Goal: Download file/media

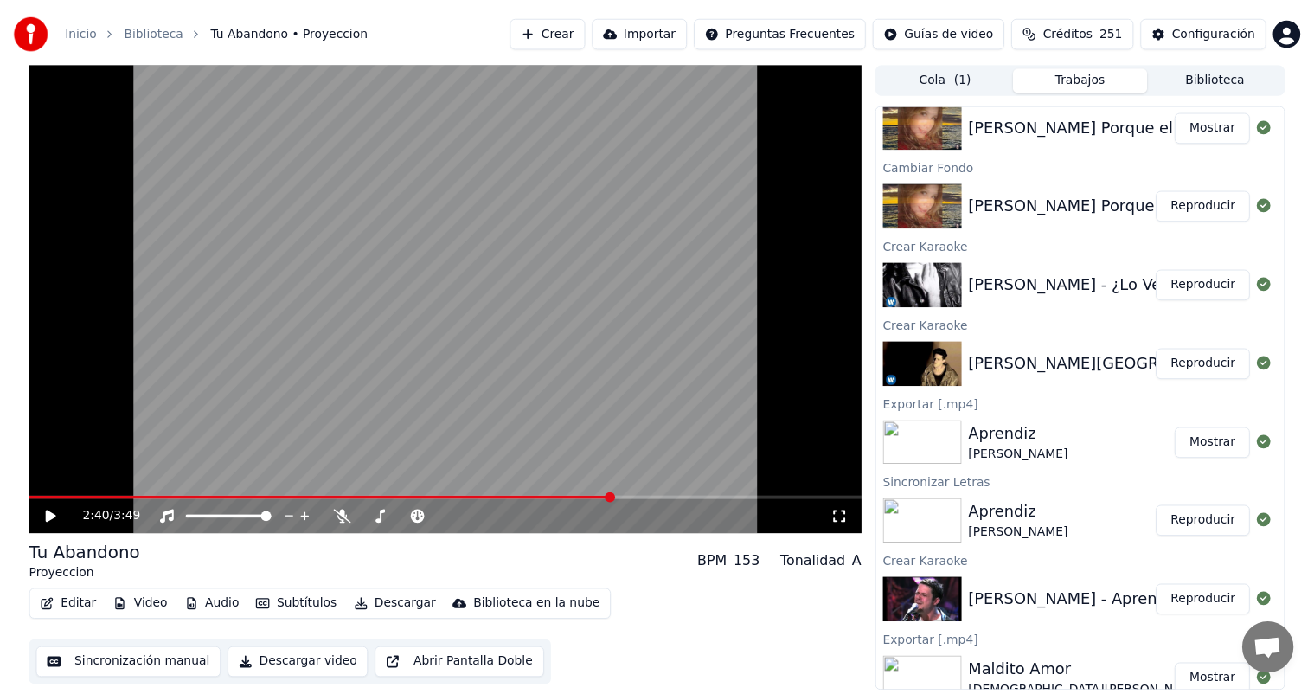
scroll to position [109, 0]
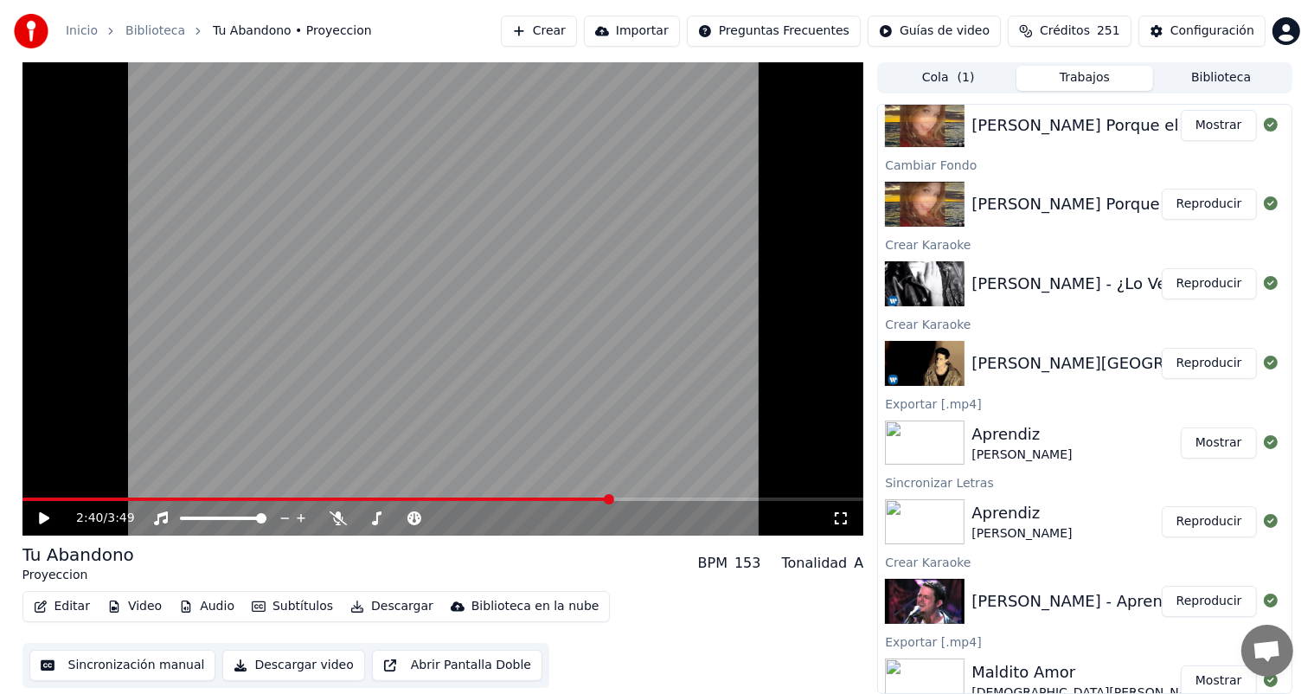
click at [1200, 77] on button "Biblioteca" at bounding box center [1221, 78] width 137 height 25
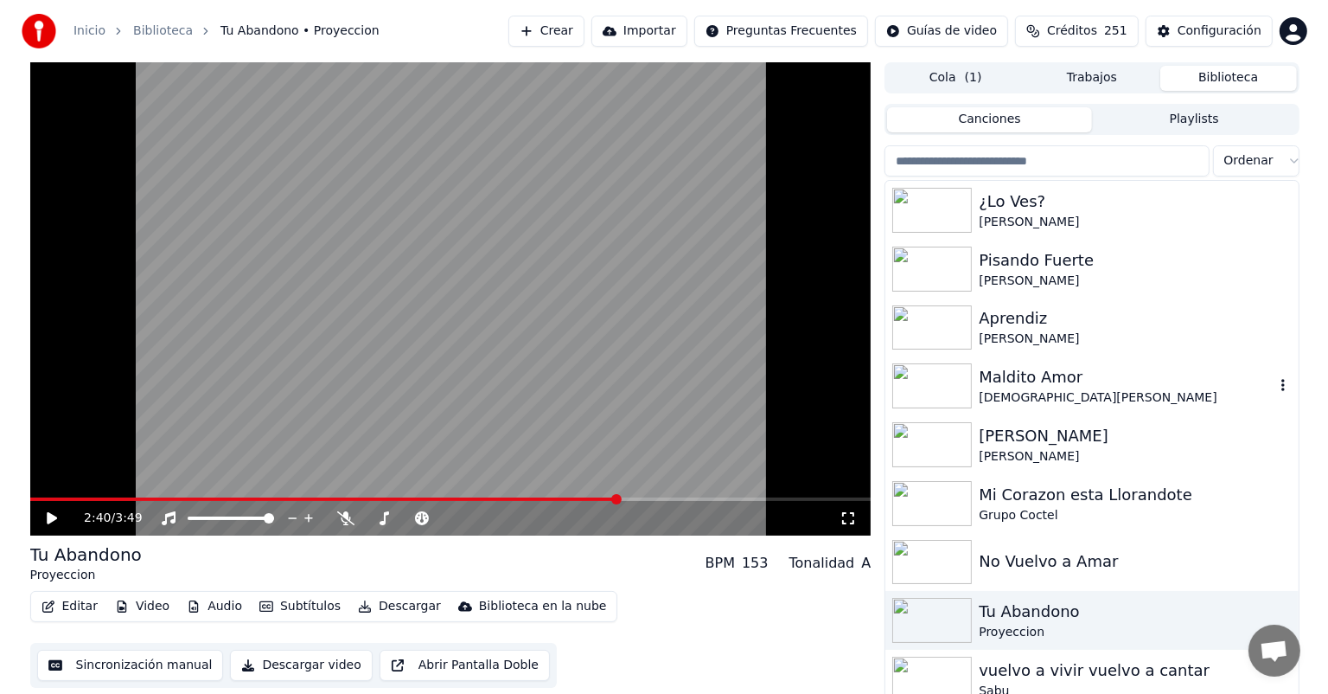
scroll to position [41, 0]
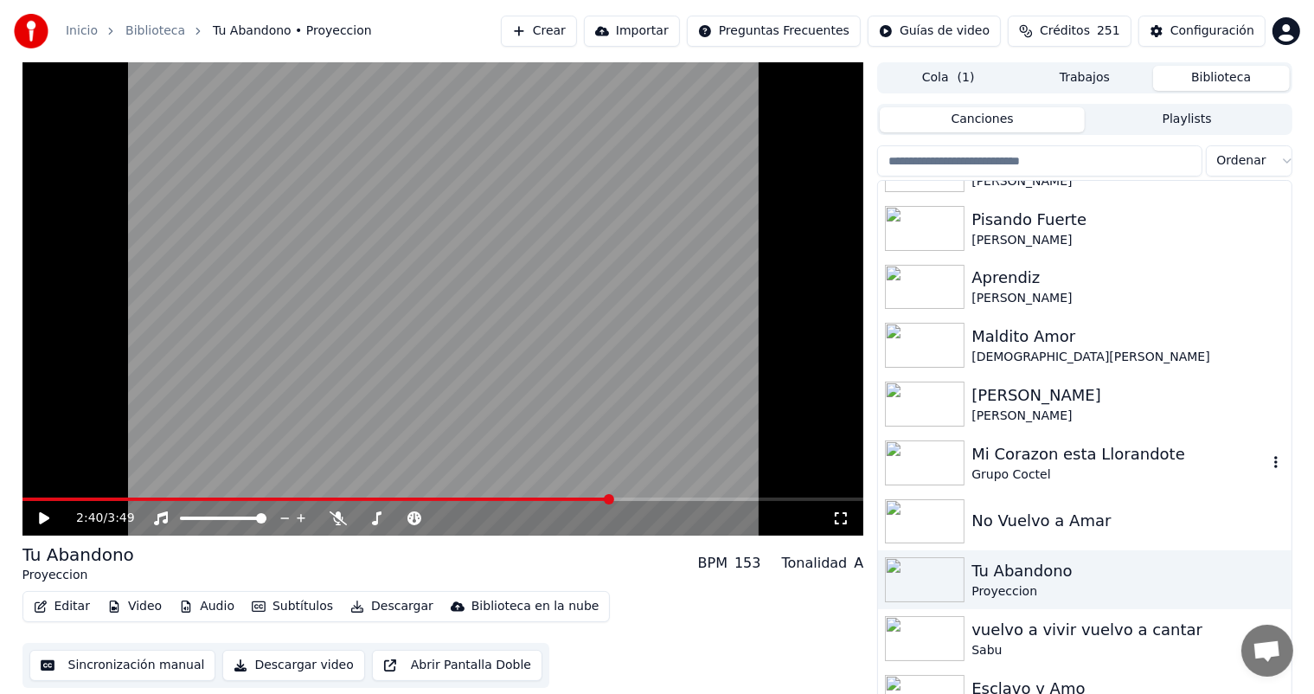
click at [998, 448] on div "Mi Corazon esta Llorandote" at bounding box center [1118, 454] width 295 height 24
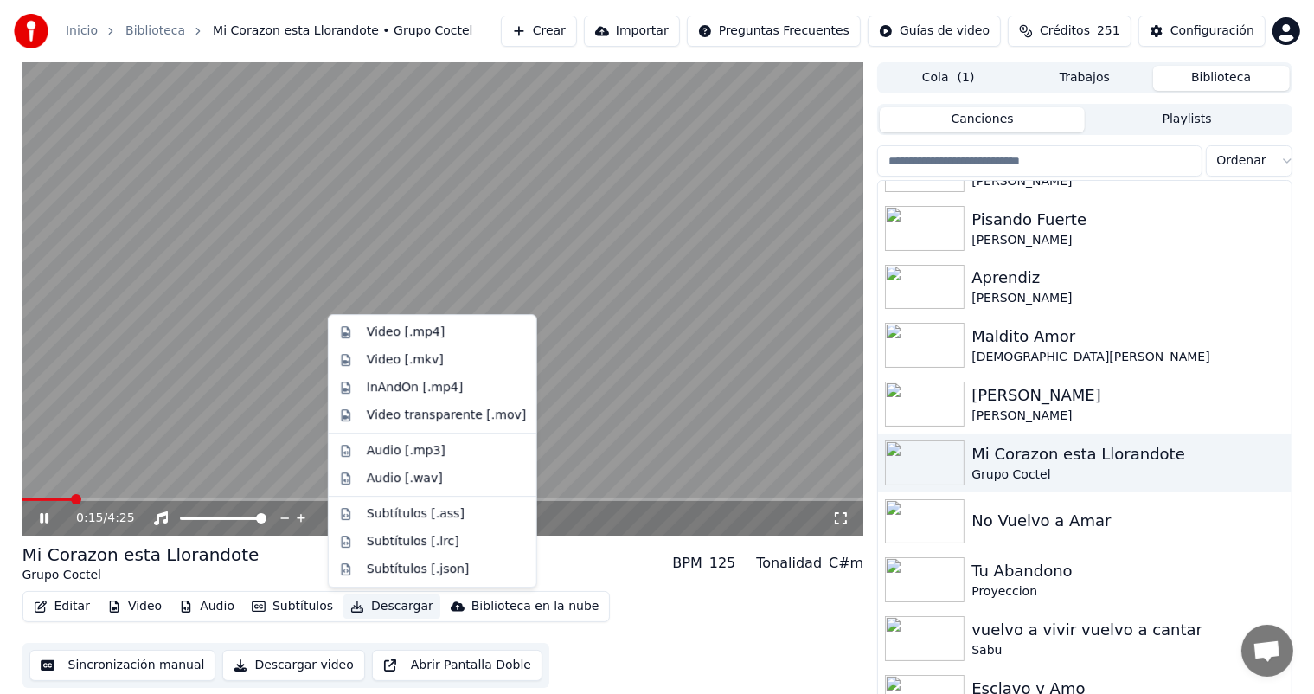
click at [362, 607] on button "Descargar" at bounding box center [391, 606] width 97 height 24
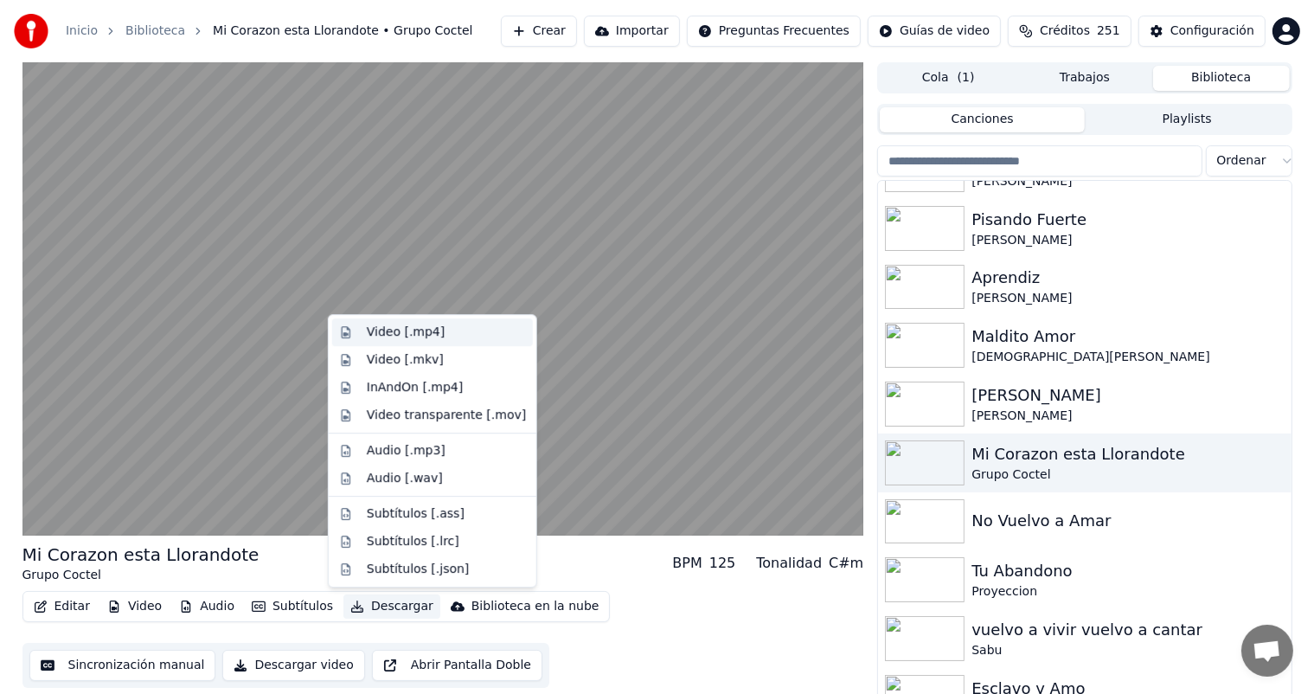
click at [408, 340] on div "Video [.mp4]" at bounding box center [406, 331] width 78 height 17
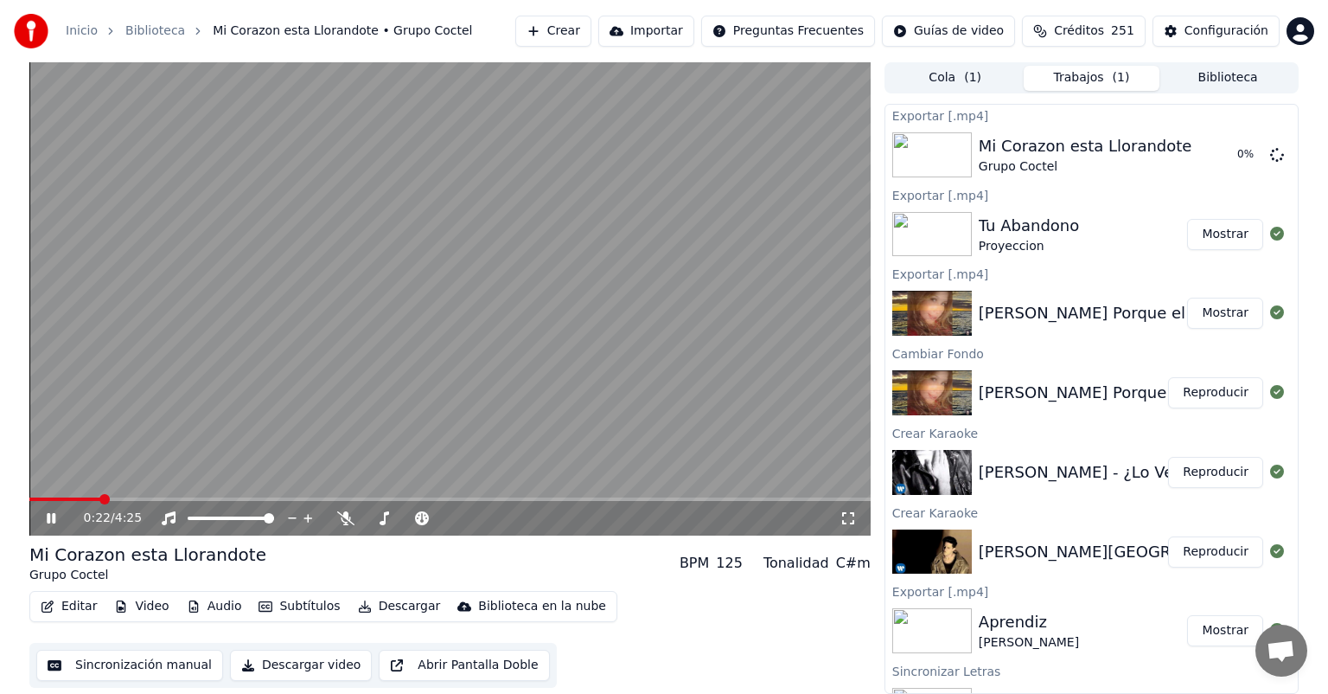
click at [52, 515] on icon at bounding box center [51, 518] width 9 height 10
click at [1271, 159] on icon at bounding box center [1278, 154] width 14 height 14
click at [1200, 389] on button "Reproducir" at bounding box center [1215, 392] width 95 height 31
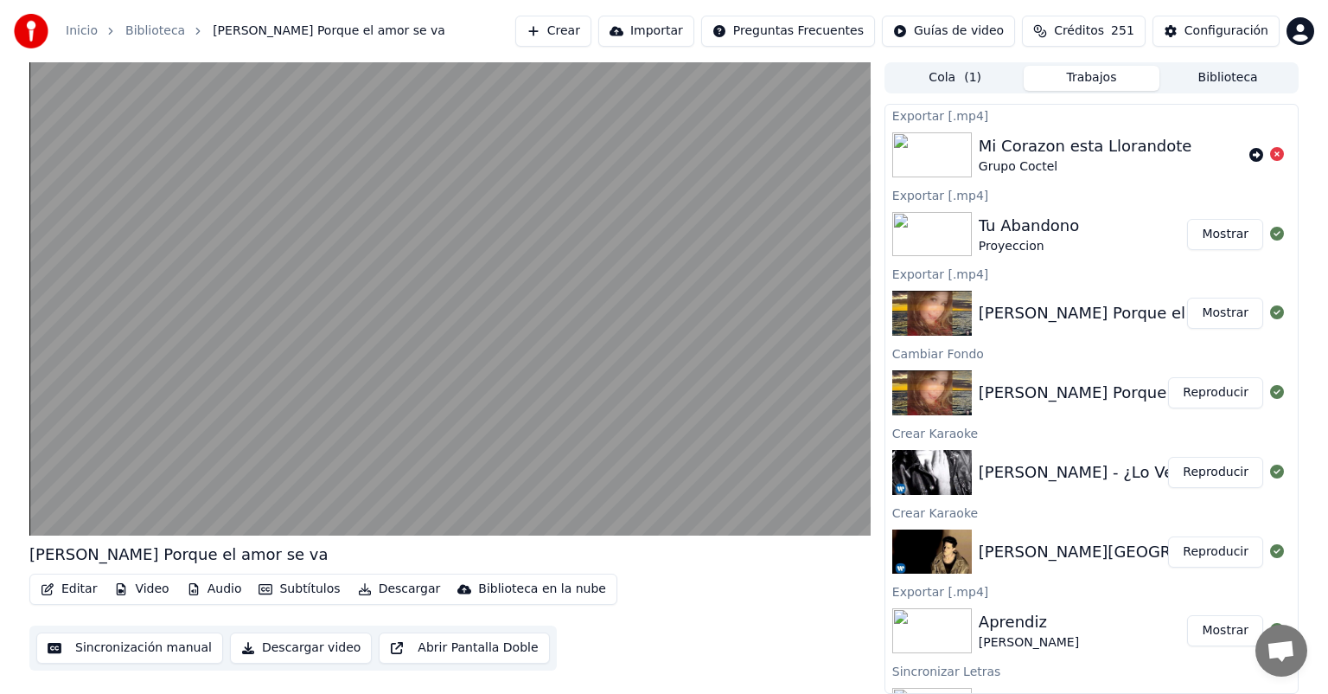
click at [1072, 150] on div "Mi Corazon esta Llorandote" at bounding box center [1086, 146] width 214 height 24
click at [951, 141] on img at bounding box center [933, 154] width 80 height 45
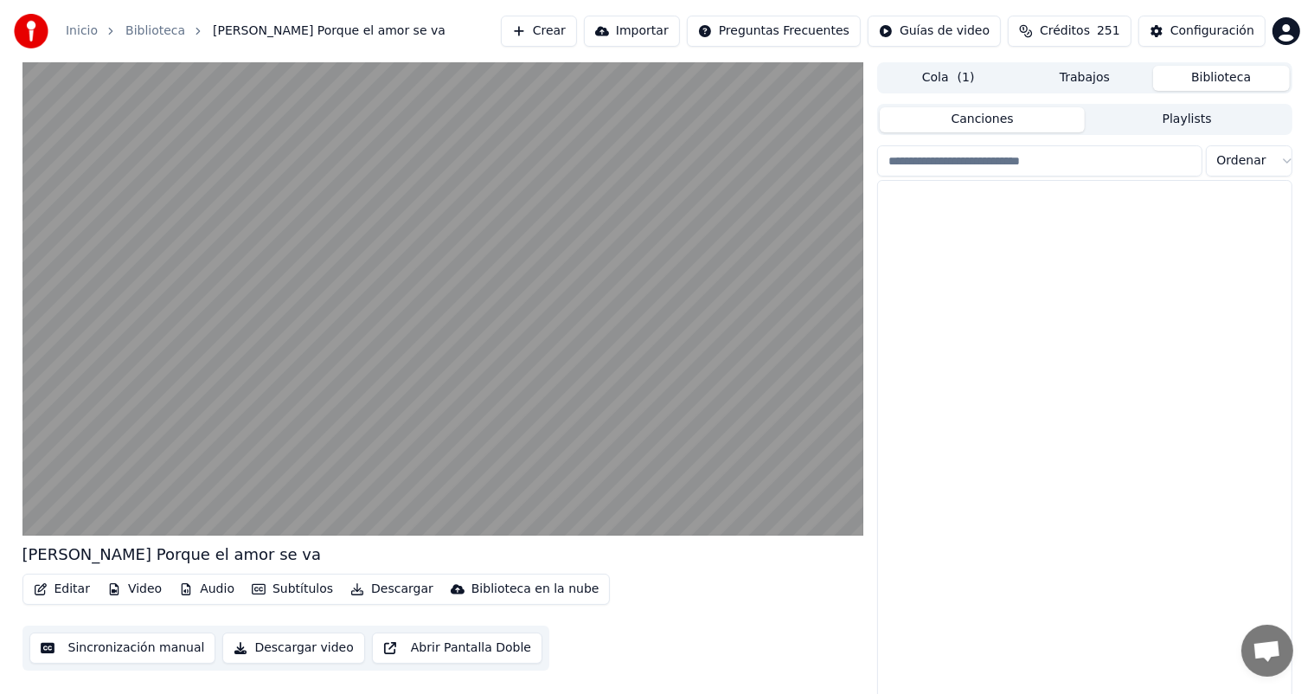
click at [1191, 80] on button "Biblioteca" at bounding box center [1221, 78] width 137 height 25
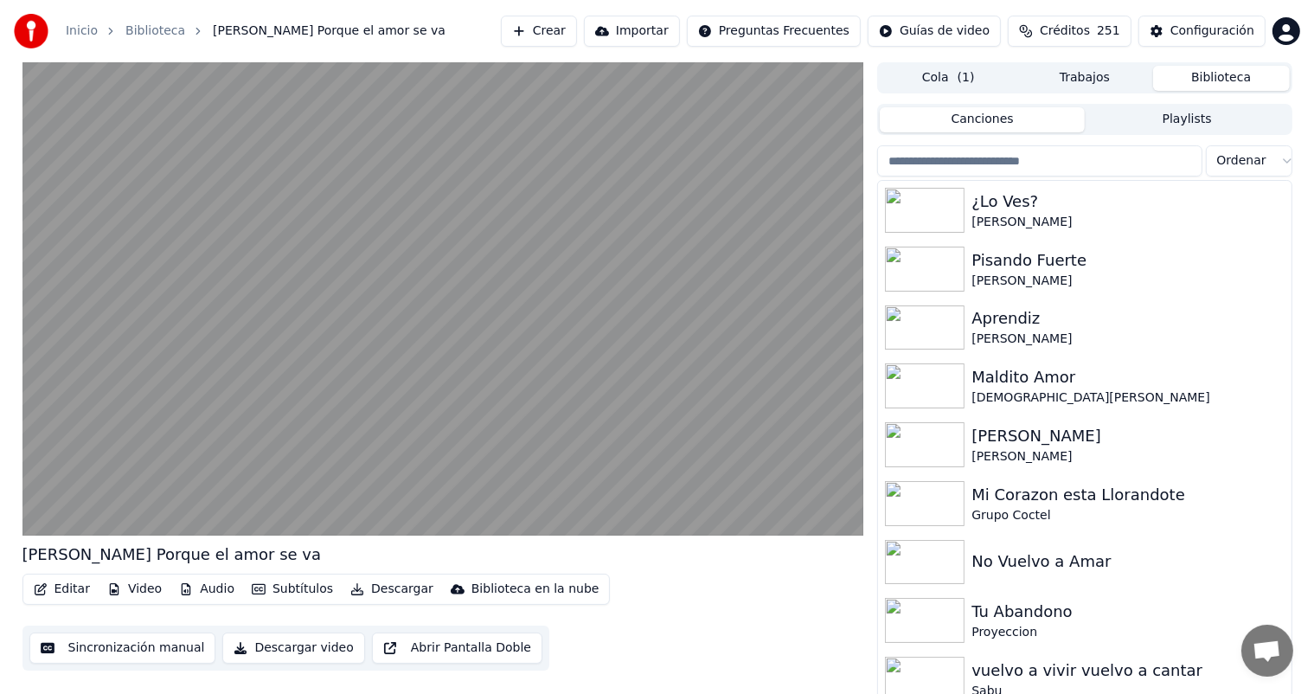
click at [1031, 169] on input "search" at bounding box center [1039, 160] width 324 height 31
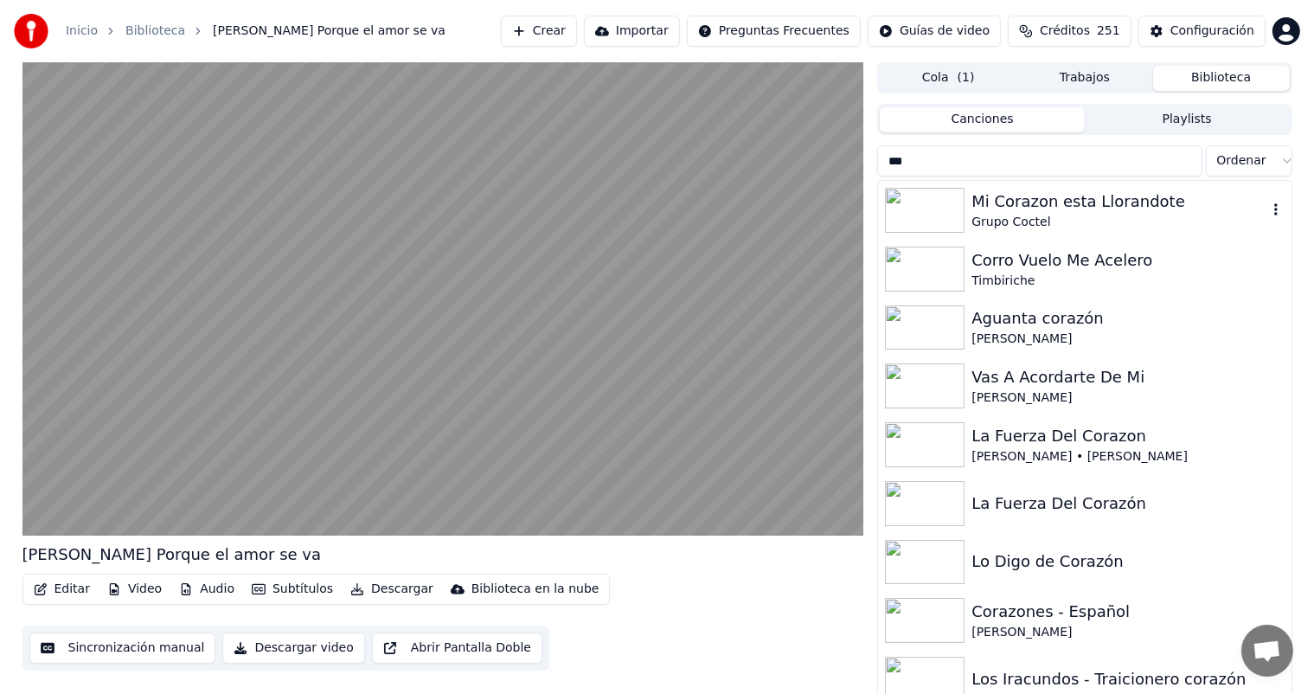
type input "***"
click at [1044, 221] on div "Grupo Coctel" at bounding box center [1118, 222] width 295 height 17
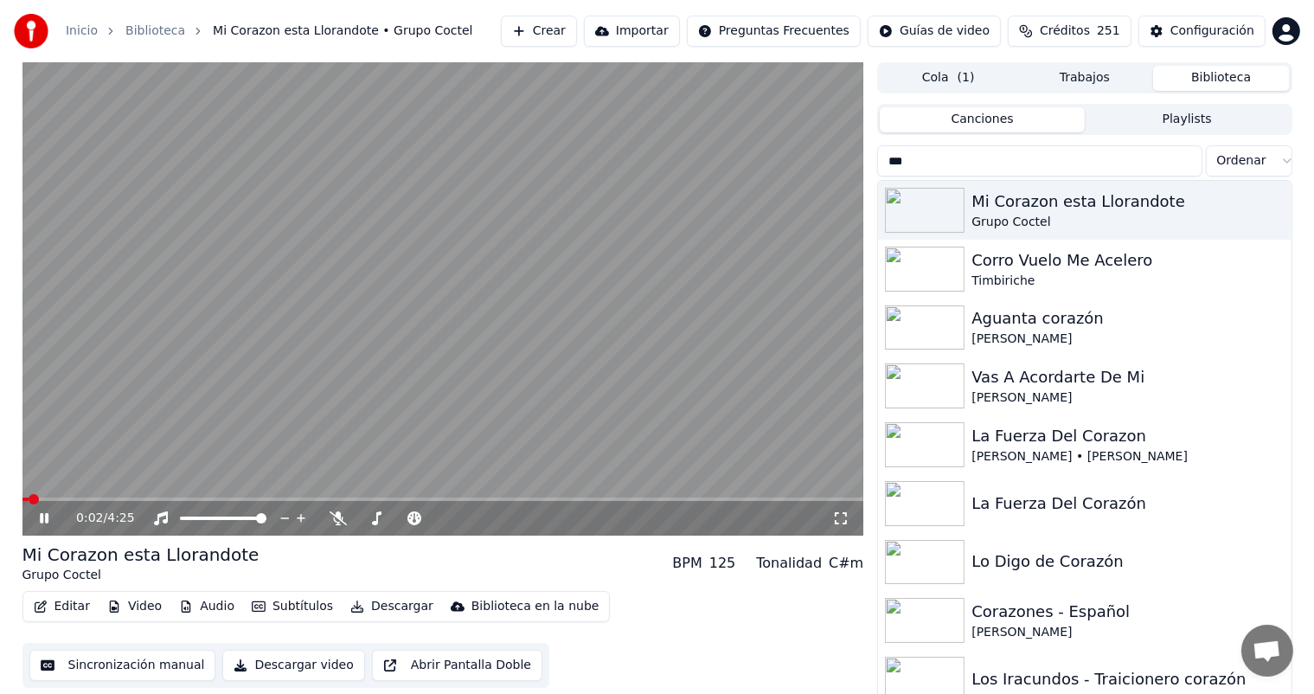
click at [45, 517] on icon at bounding box center [44, 518] width 9 height 10
click at [45, 517] on icon at bounding box center [44, 518] width 10 height 12
click at [42, 517] on icon at bounding box center [44, 518] width 9 height 10
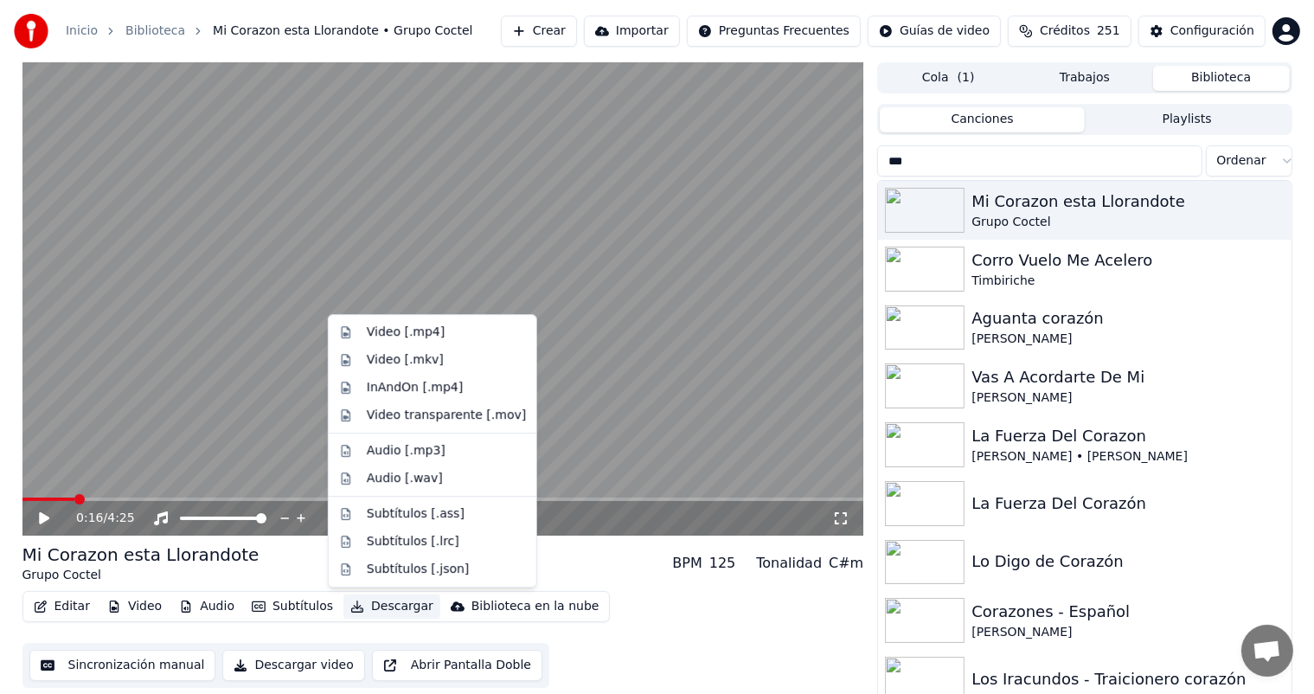
click at [381, 610] on button "Descargar" at bounding box center [391, 606] width 97 height 24
click at [389, 331] on div "Video [.mp4]" at bounding box center [406, 331] width 78 height 17
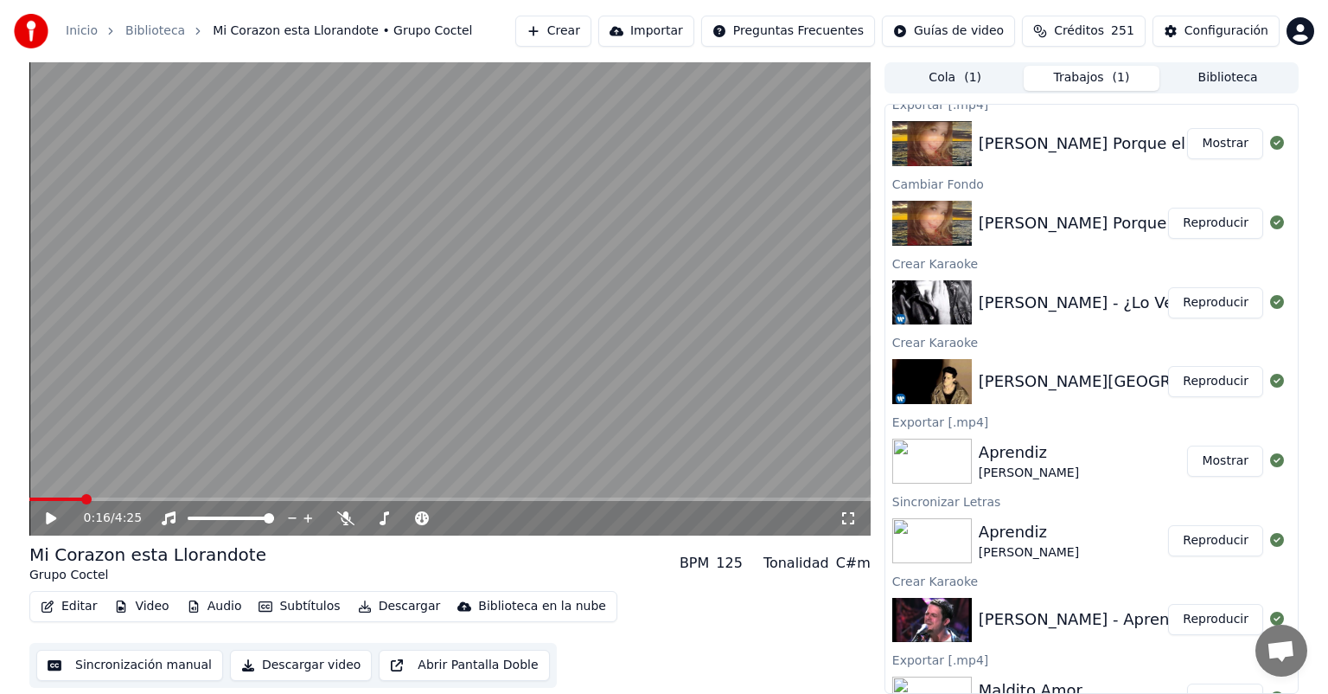
scroll to position [304, 0]
